Goal: Check status: Check status

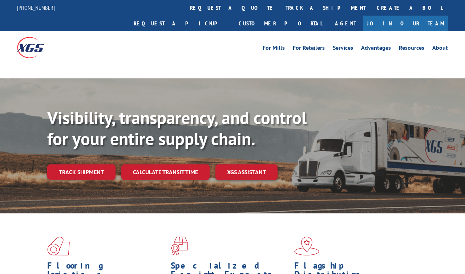
scroll to position [3, 0]
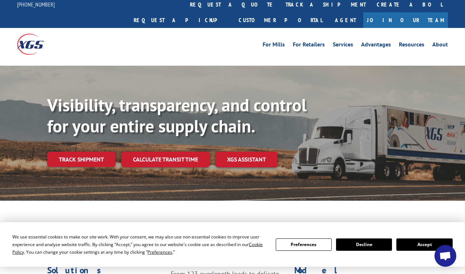
click at [280, 12] on link "track a shipment" at bounding box center [325, 5] width 91 height 16
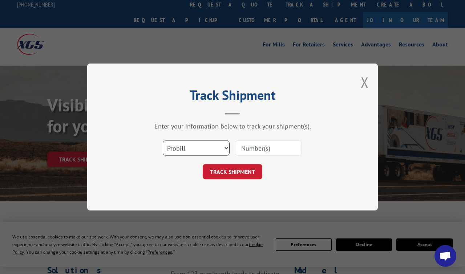
click at [209, 149] on select "Select category... Probill BOL PO" at bounding box center [196, 148] width 67 height 15
select select "bol"
click at [294, 145] on input at bounding box center [268, 148] width 67 height 15
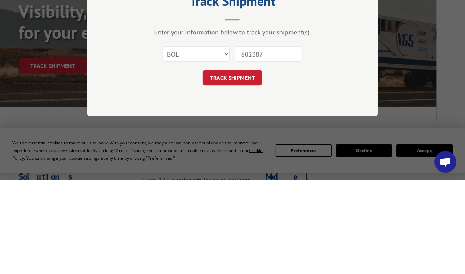
type input "6023875"
click at [252, 164] on button "TRACK SHIPMENT" at bounding box center [233, 171] width 60 height 15
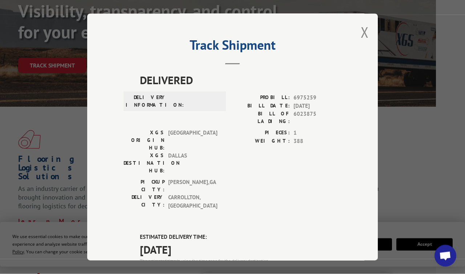
scroll to position [0, 0]
click at [368, 23] on button "Close modal" at bounding box center [365, 32] width 8 height 19
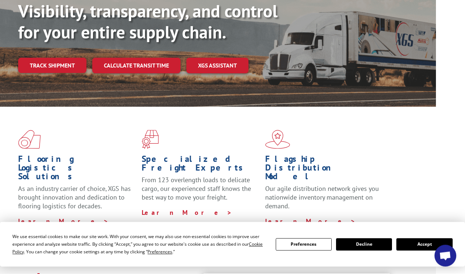
click at [70, 58] on link "Track shipment" at bounding box center [52, 65] width 68 height 15
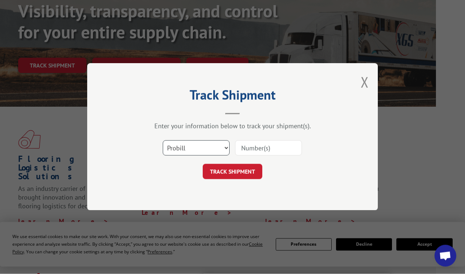
click at [220, 145] on select "Select category... Probill BOL PO" at bounding box center [196, 148] width 67 height 15
select select "bol"
click at [295, 144] on input at bounding box center [268, 148] width 67 height 15
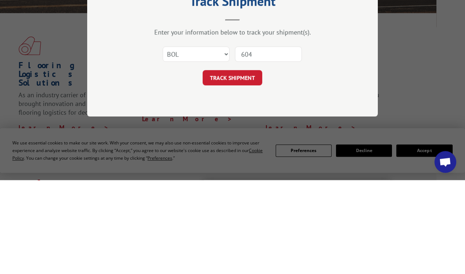
scroll to position [191, 29]
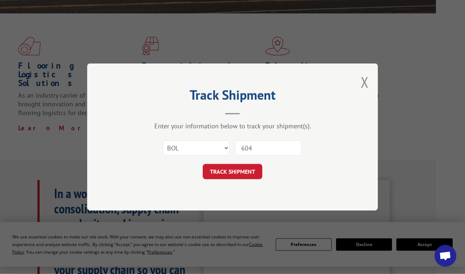
click at [275, 145] on input "604" at bounding box center [268, 148] width 67 height 15
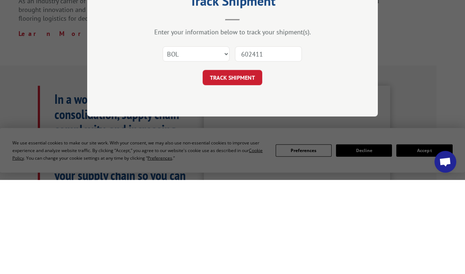
type input "6024117"
click at [251, 164] on button "TRACK SHIPMENT" at bounding box center [233, 171] width 60 height 15
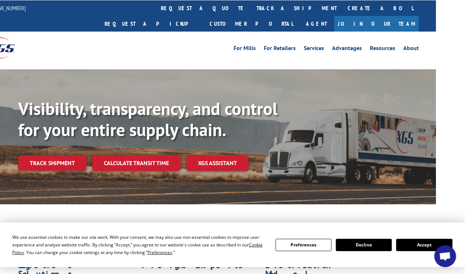
scroll to position [0, 29]
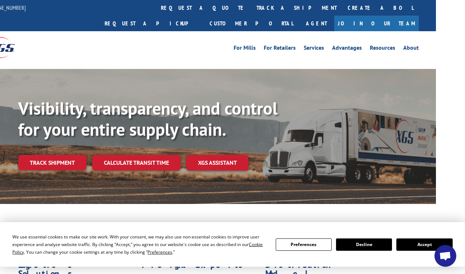
click at [65, 155] on link "Track shipment" at bounding box center [52, 162] width 68 height 15
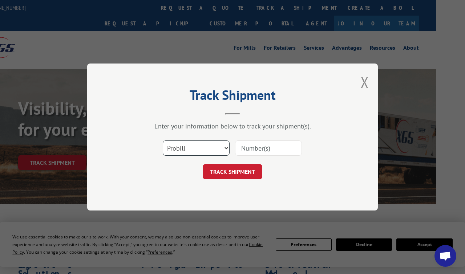
click at [215, 146] on select "Select category... Probill BOL PO" at bounding box center [196, 148] width 67 height 15
select select "bol"
click at [283, 150] on input at bounding box center [268, 148] width 67 height 15
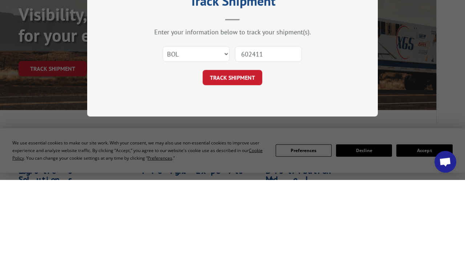
type input "6024117"
click at [255, 164] on button "TRACK SHIPMENT" at bounding box center [233, 171] width 60 height 15
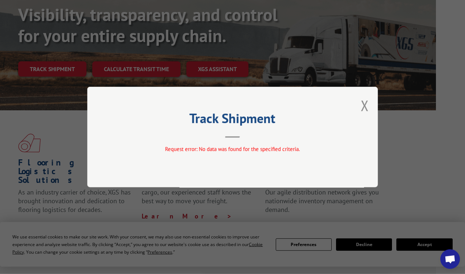
scroll to position [36, 15]
